Goal: Task Accomplishment & Management: Complete application form

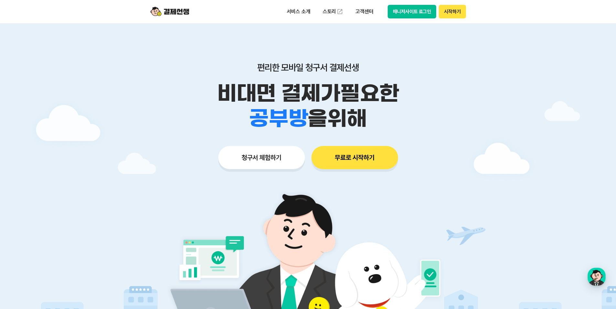
click at [286, 154] on button "청구서 체험하기" at bounding box center [261, 157] width 87 height 23
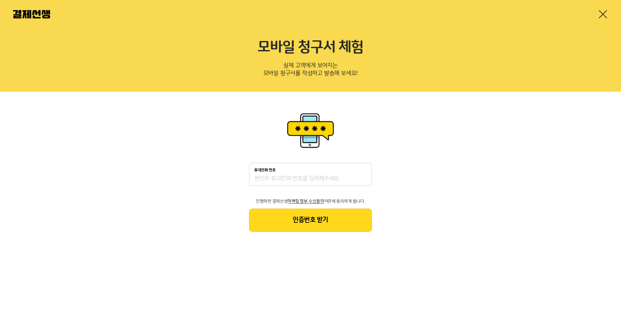
click at [331, 180] on input "휴대전화 번호" at bounding box center [310, 179] width 112 height 8
type input "01037338870"
click at [333, 221] on button "인증번호 받기" at bounding box center [310, 220] width 123 height 23
